Goal: Task Accomplishment & Management: Use online tool/utility

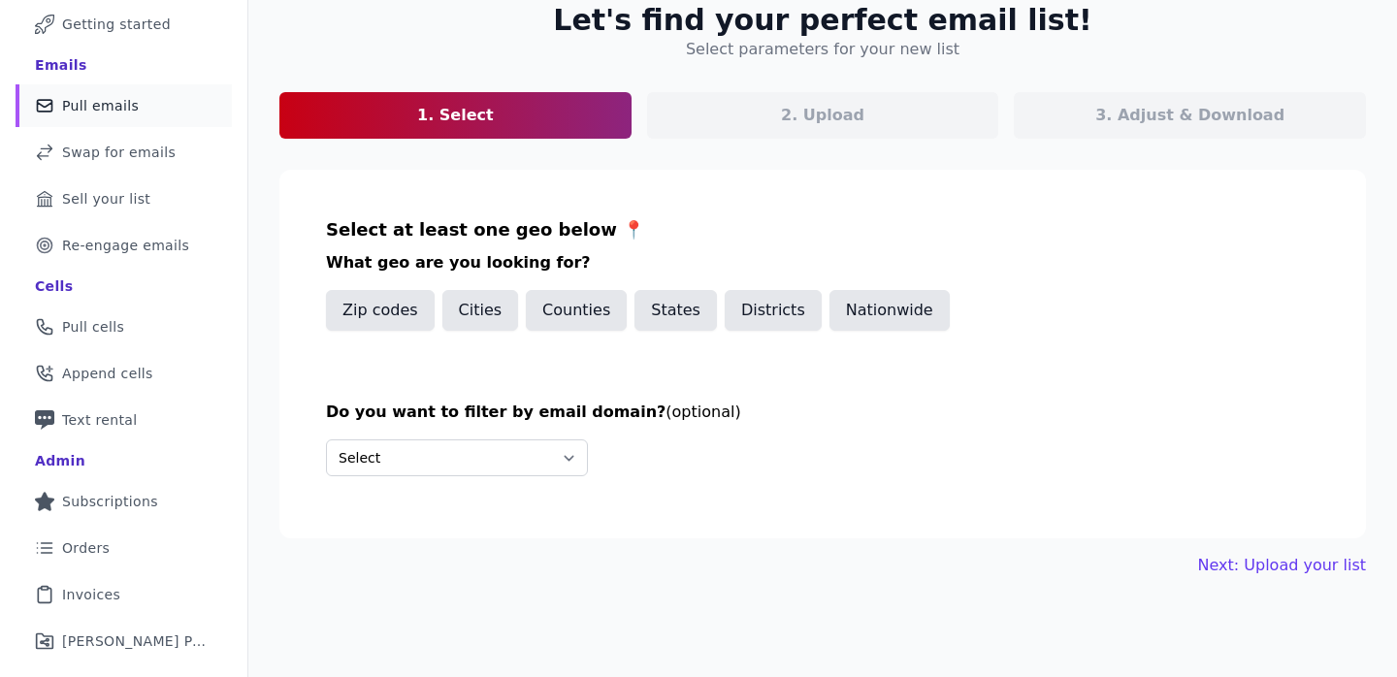
scroll to position [85, 0]
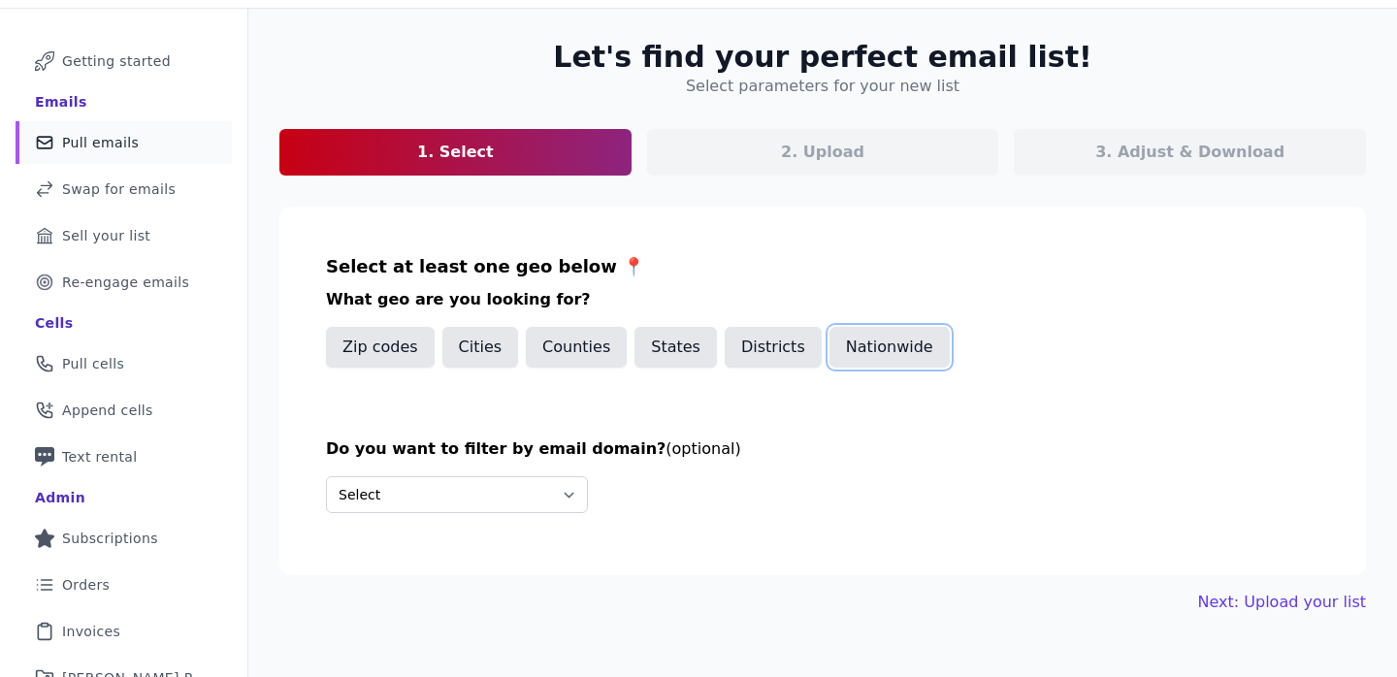
click at [880, 354] on button "Nationwide" at bounding box center [889, 347] width 120 height 41
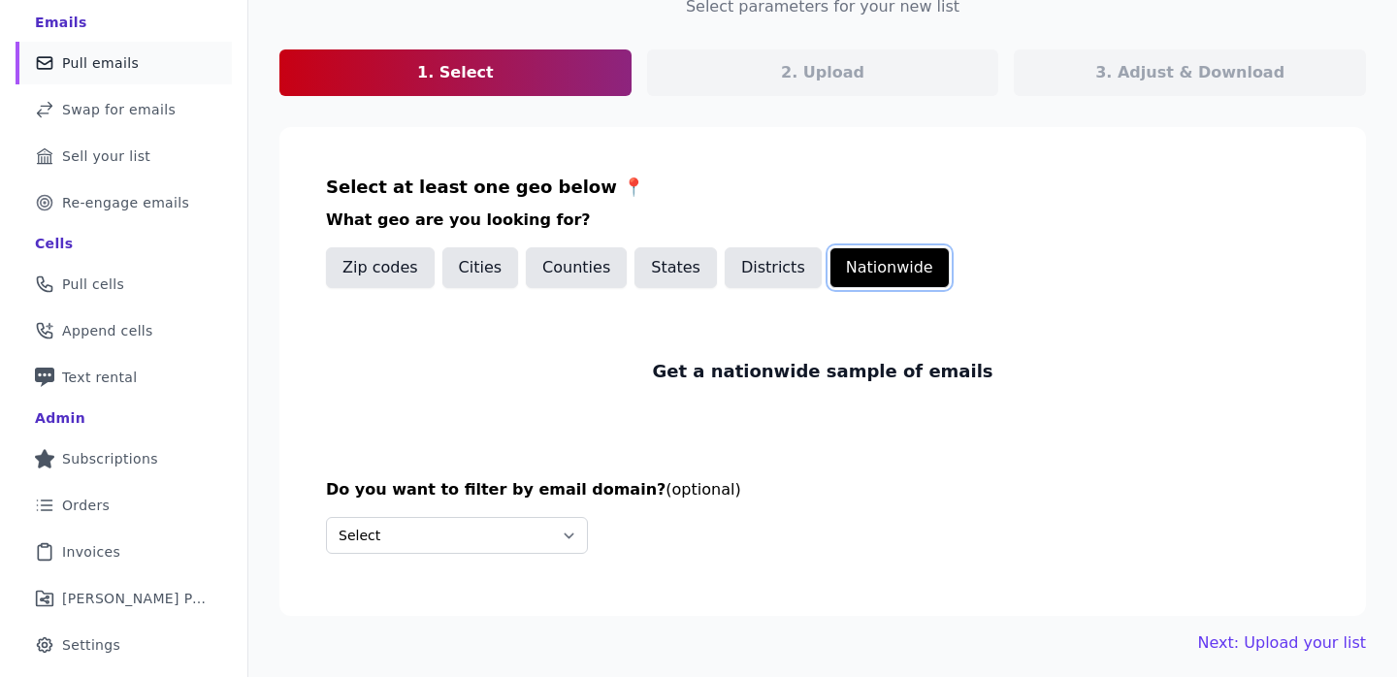
scroll to position [183, 0]
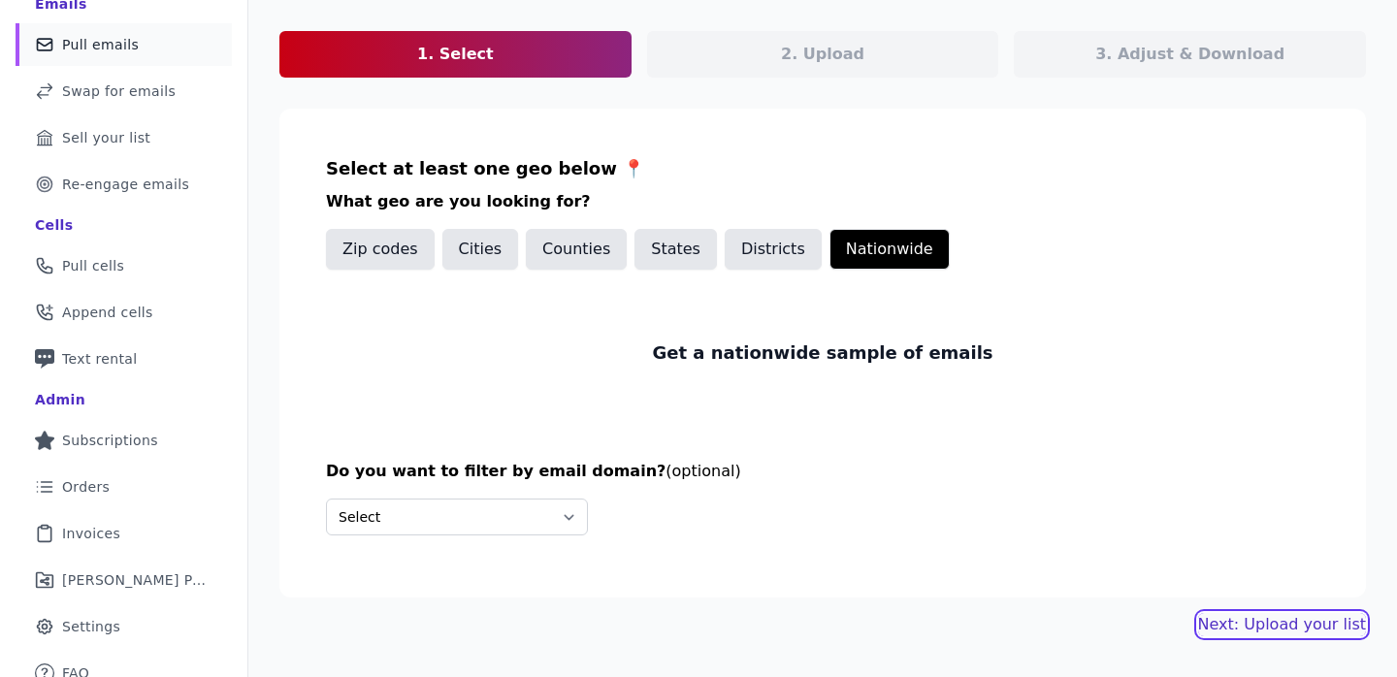
click at [1308, 616] on link "Next: Upload your list" at bounding box center [1282, 624] width 168 height 23
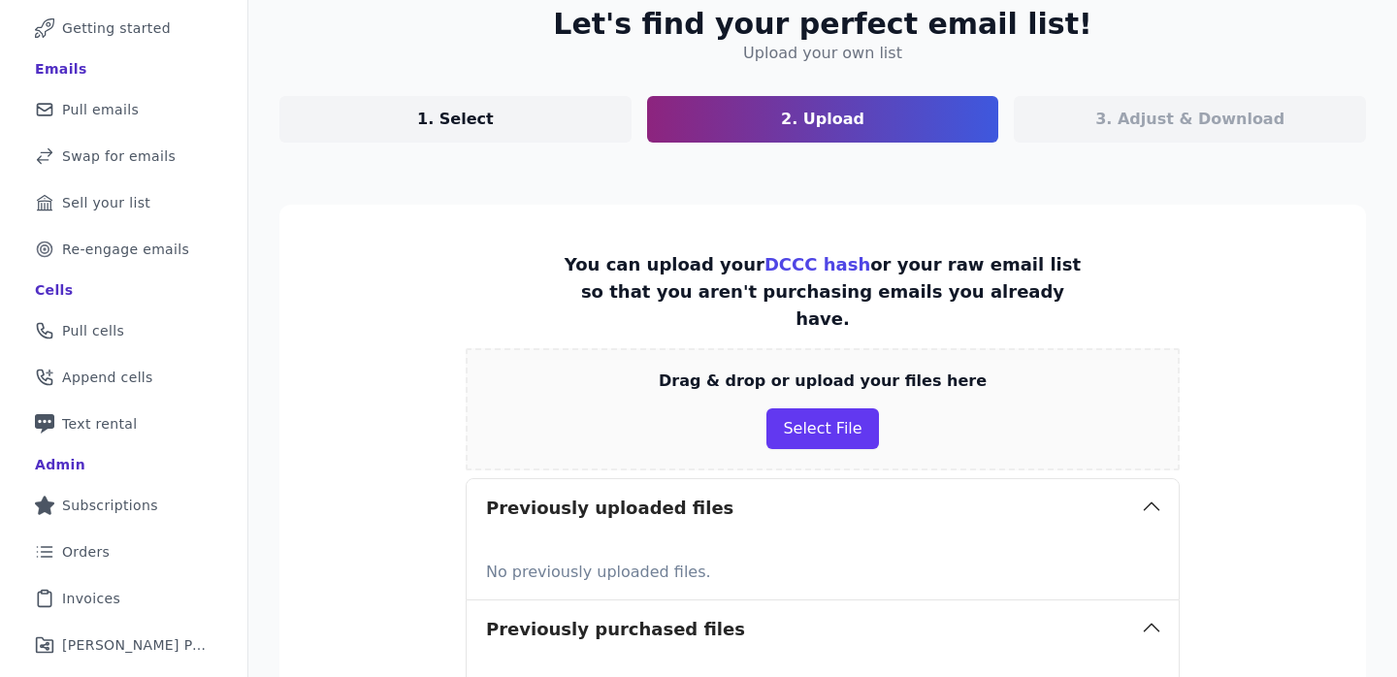
scroll to position [128, 0]
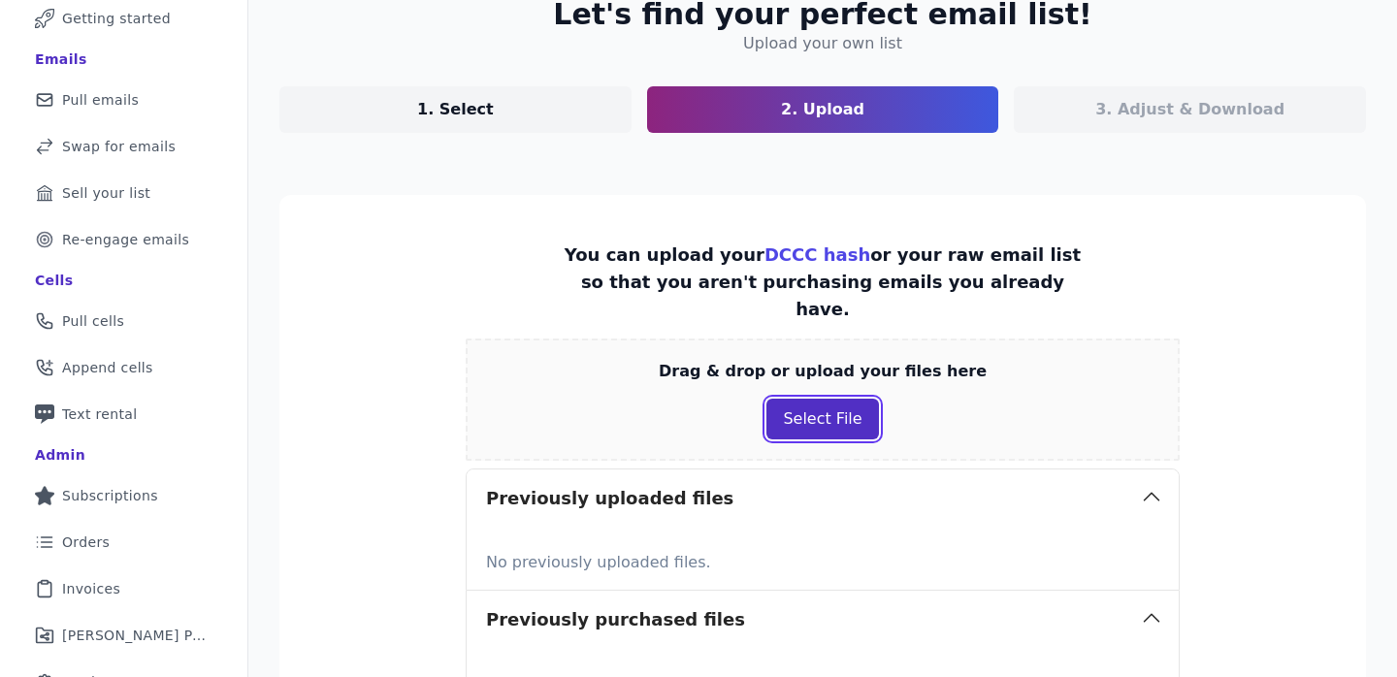
click at [833, 399] on button "Select File" at bounding box center [822, 419] width 112 height 41
click at [355, 335] on section "You can upload your DCCC hash or your raw email list so that you aren't purchas…" at bounding box center [822, 476] width 1086 height 563
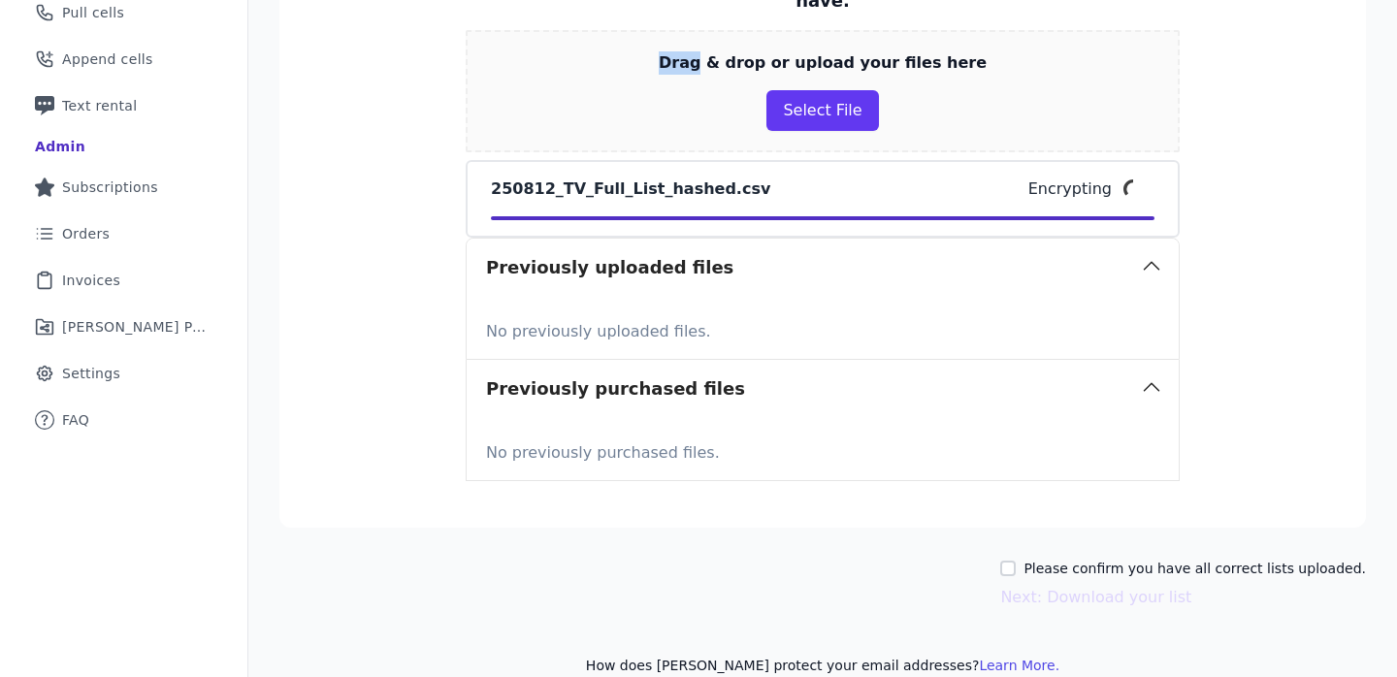
scroll to position [438, 0]
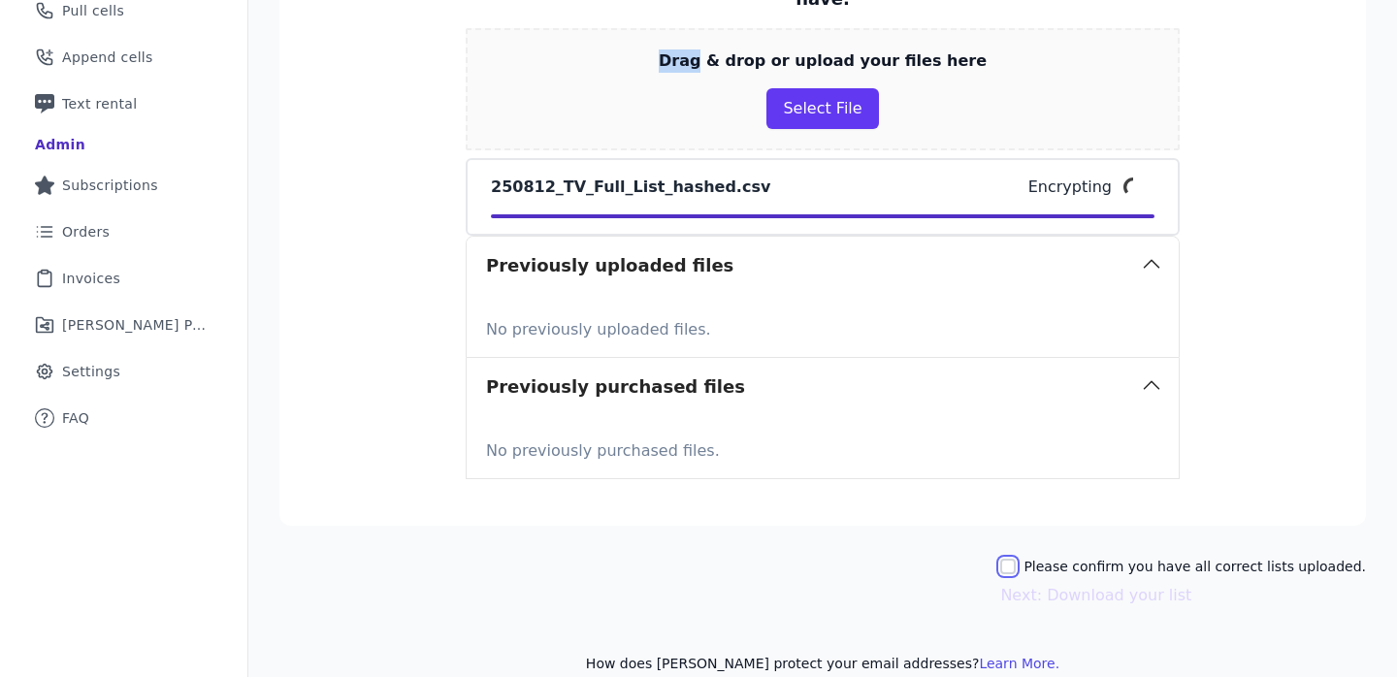
click at [1015, 559] on input "Please confirm you have all correct lists uploaded." at bounding box center [1008, 567] width 16 height 16
checkbox input "true"
click at [1109, 584] on button "Next: Download your list" at bounding box center [1095, 595] width 191 height 23
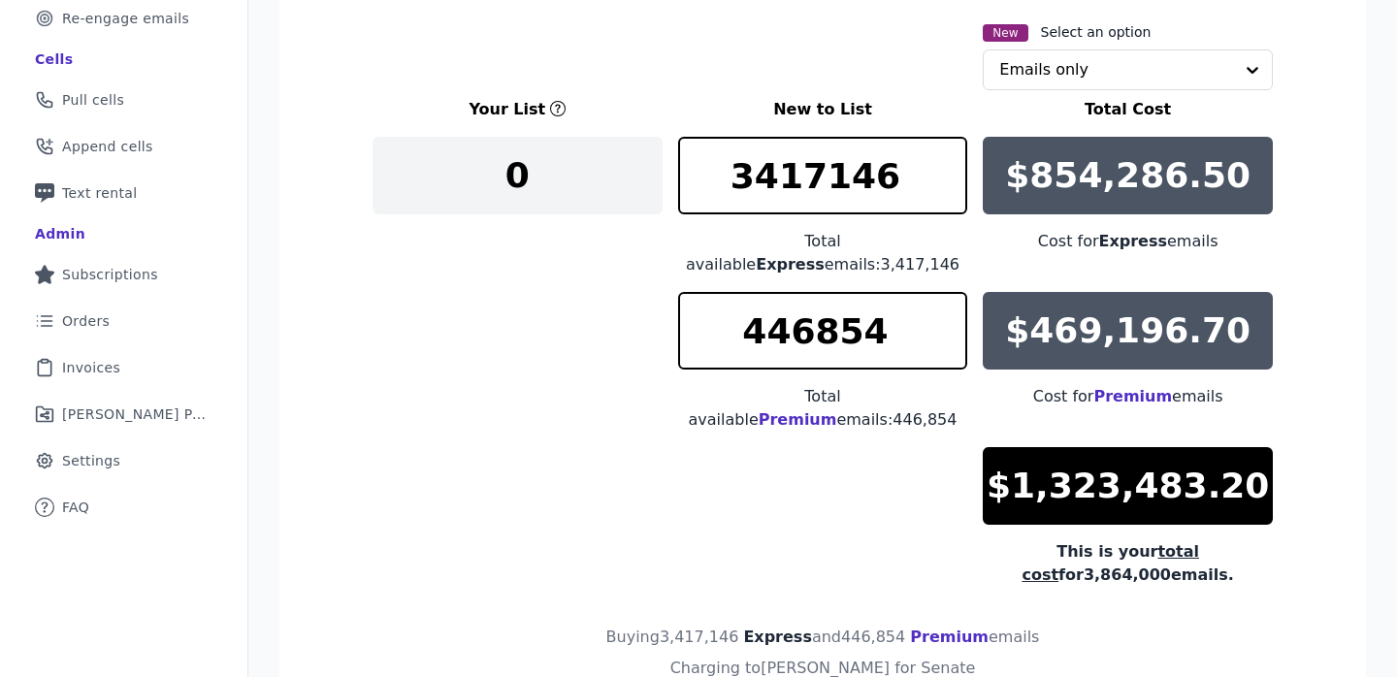
scroll to position [348, 0]
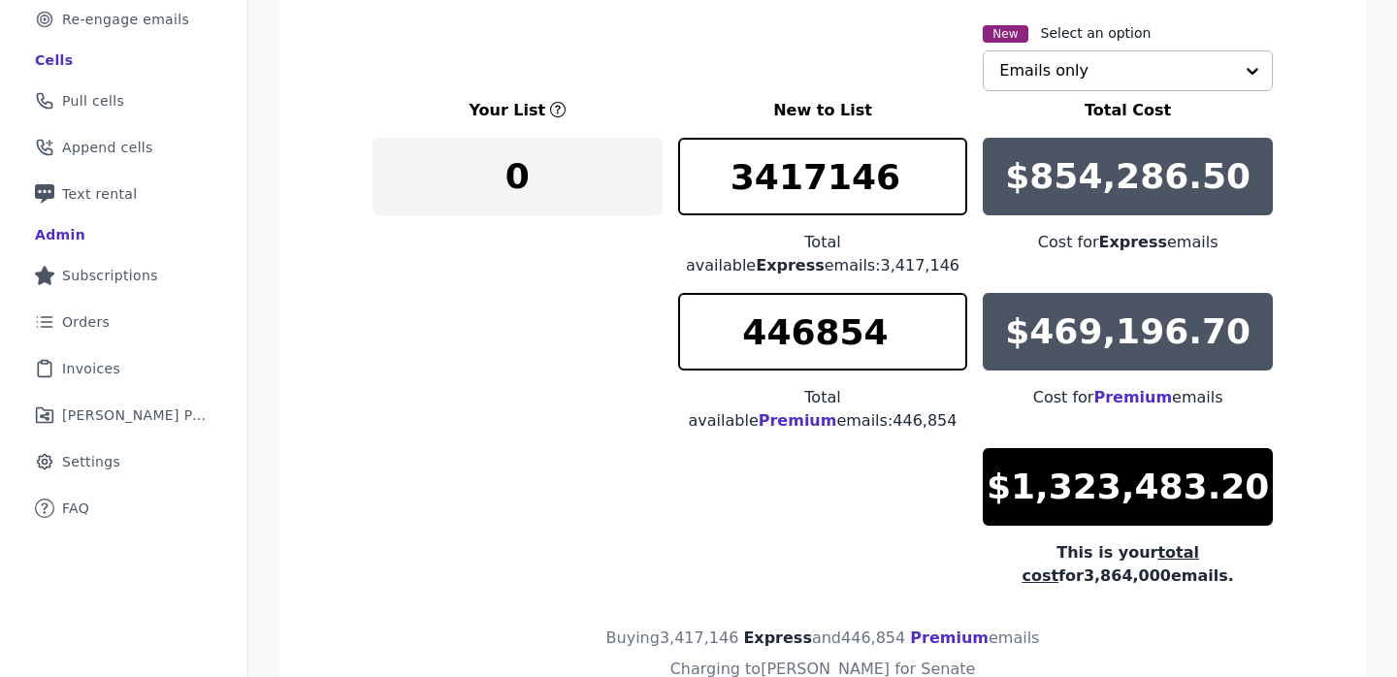
click at [1111, 58] on input "text" at bounding box center [1116, 70] width 234 height 39
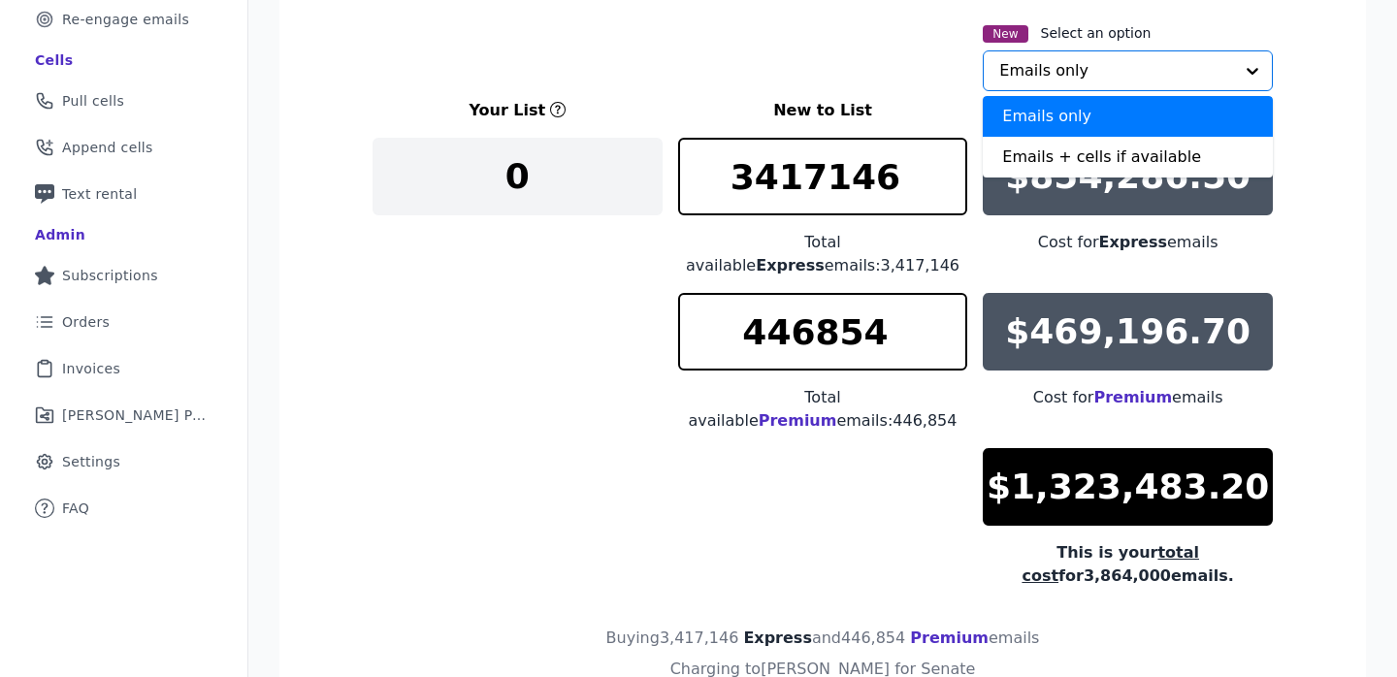
click at [1111, 58] on input "text" at bounding box center [1116, 70] width 234 height 39
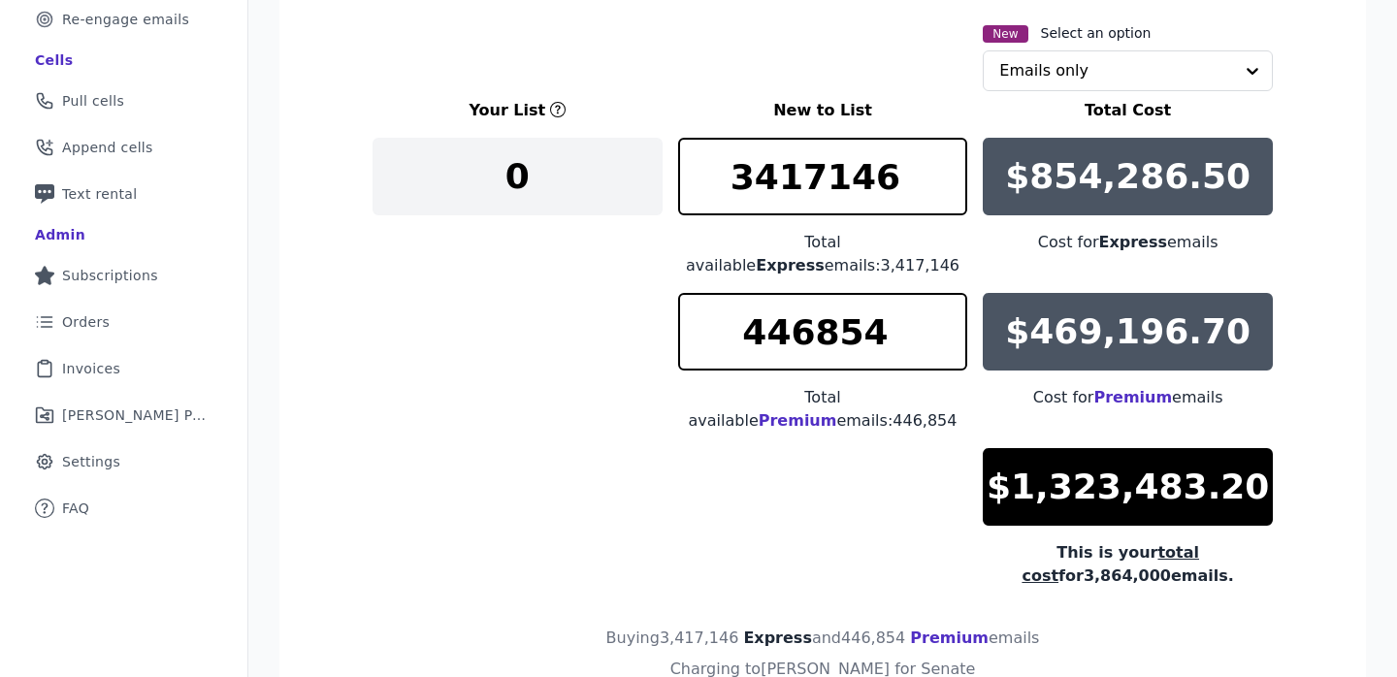
click at [1378, 66] on div "Let's find your perfect email list! Adjust and download your new list 1. Select…" at bounding box center [822, 280] width 1148 height 1069
